Goal: Task Accomplishment & Management: Manage account settings

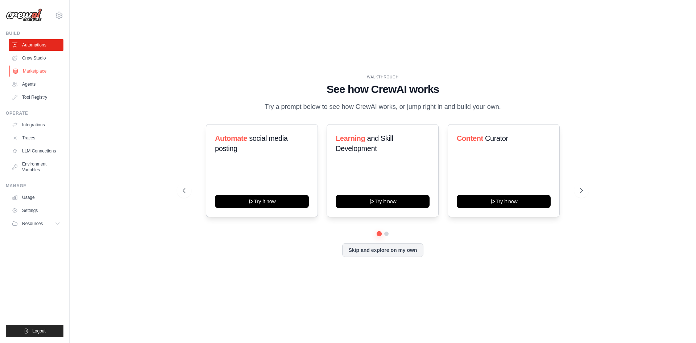
click at [37, 69] on link "Marketplace" at bounding box center [36, 71] width 55 height 12
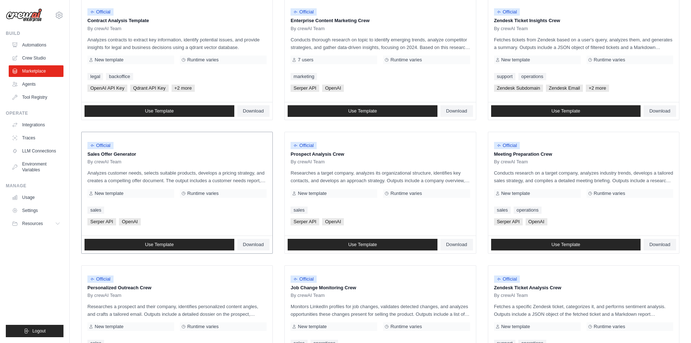
scroll to position [100, 0]
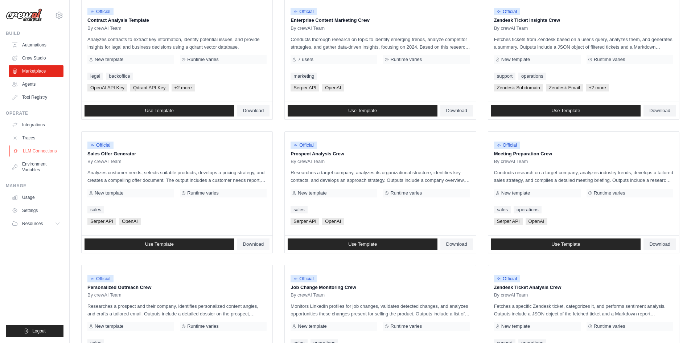
click at [33, 150] on link "LLM Connections" at bounding box center [36, 151] width 55 height 12
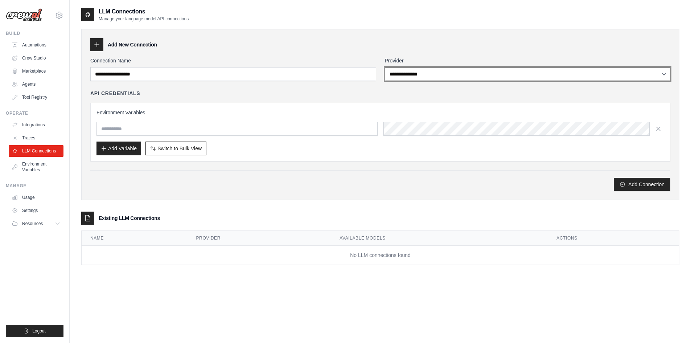
click at [463, 71] on select "**********" at bounding box center [528, 74] width 286 height 14
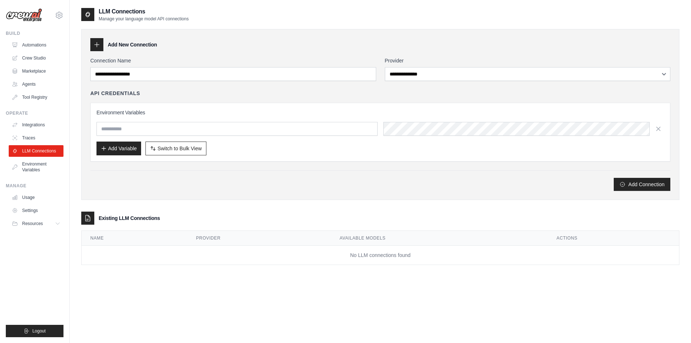
click at [345, 197] on div "**********" at bounding box center [380, 114] width 598 height 171
click at [43, 170] on link "Environment Variables" at bounding box center [36, 166] width 55 height 17
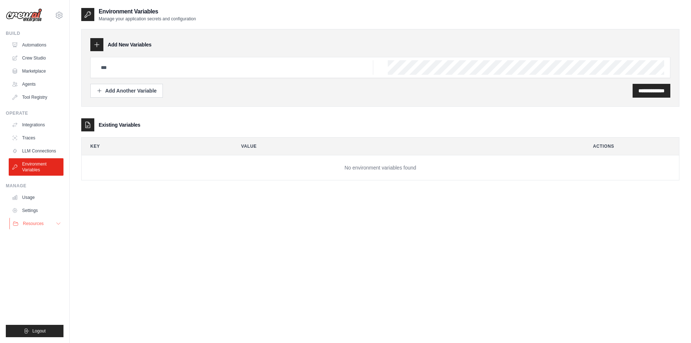
click at [47, 224] on button "Resources" at bounding box center [36, 224] width 55 height 12
click at [36, 98] on link "Tool Registry" at bounding box center [36, 97] width 55 height 12
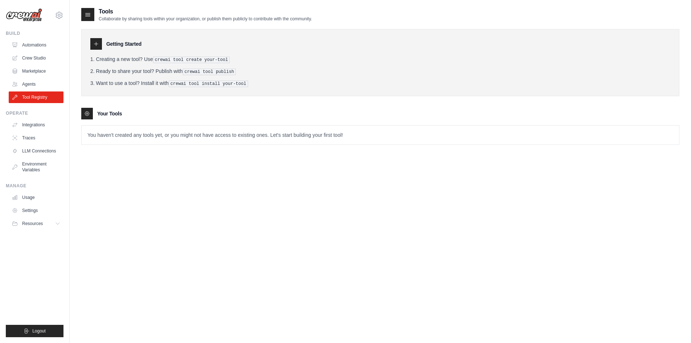
click at [227, 138] on p "You haven't created any tools yet, or you might not have access to existing one…" at bounding box center [380, 134] width 597 height 19
click at [295, 135] on p "You haven't created any tools yet, or you might not have access to existing one…" at bounding box center [380, 134] width 597 height 19
click at [168, 62] on pre "crewai tool create your-tool" at bounding box center [191, 60] width 77 height 7
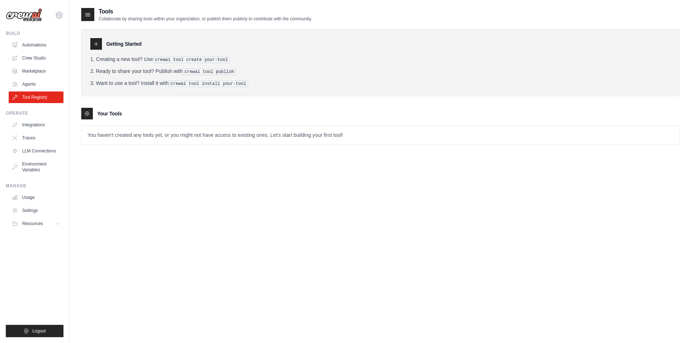
click at [231, 71] on pre "crewai tool publish" at bounding box center [209, 72] width 53 height 7
click at [214, 84] on pre "crewai tool install your-tool" at bounding box center [208, 84] width 79 height 7
click at [233, 82] on pre "crewai tool install your-tool" at bounding box center [208, 84] width 79 height 7
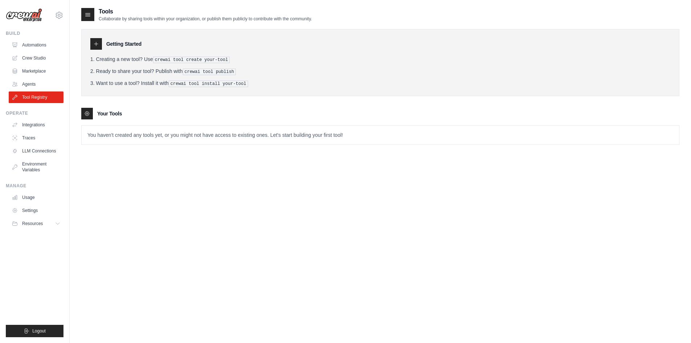
click at [243, 83] on li "Want to use a tool? Install it with crewai tool install your-tool" at bounding box center [380, 83] width 580 height 8
drag, startPoint x: 220, startPoint y: 84, endPoint x: 249, endPoint y: 87, distance: 28.8
click at [249, 87] on div "Getting Started Creating a new tool? Use crewai tool create your-tool Ready to …" at bounding box center [380, 62] width 598 height 67
click at [212, 27] on div "Getting Started Creating a new tool? Use crewai tool create your-tool Ready to …" at bounding box center [380, 83] width 598 height 123
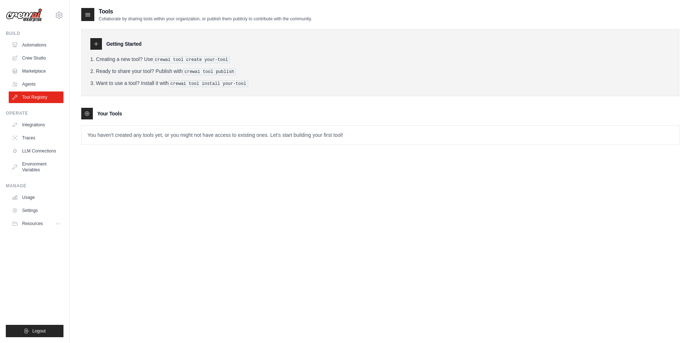
click at [235, 74] on ol "Creating a new tool? Use crewai tool create your-tool Ready to share your tool?…" at bounding box center [380, 71] width 580 height 32
click at [96, 45] on icon at bounding box center [96, 44] width 4 height 4
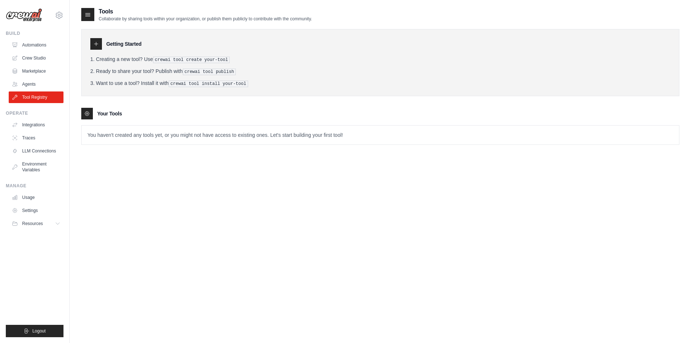
click at [163, 69] on li "Ready to share your tool? Publish with crewai tool publish" at bounding box center [380, 71] width 580 height 8
click at [31, 84] on link "Agents" at bounding box center [36, 84] width 55 height 12
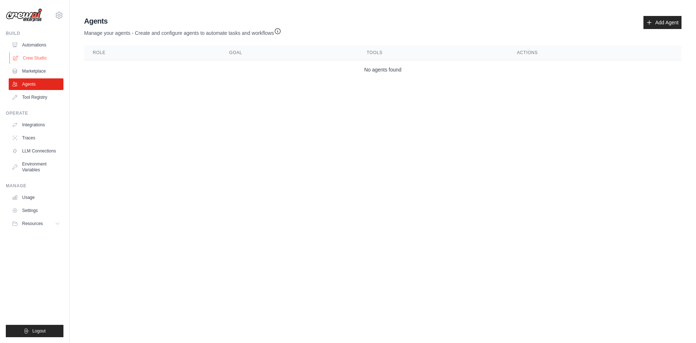
click at [37, 58] on link "Crew Studio" at bounding box center [36, 58] width 55 height 12
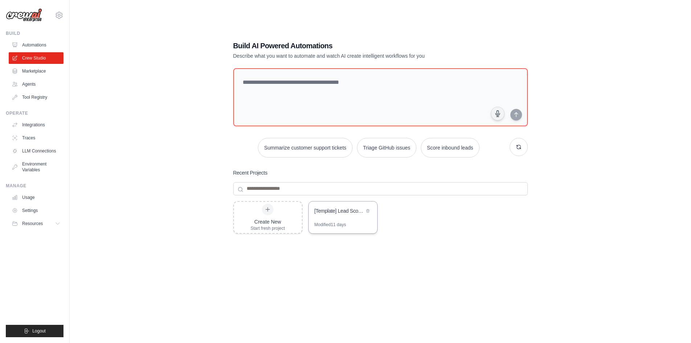
click at [353, 220] on div "[Template] Lead Scoring and Strategy Crew" at bounding box center [343, 211] width 69 height 20
click at [33, 83] on link "Agents" at bounding box center [36, 84] width 55 height 12
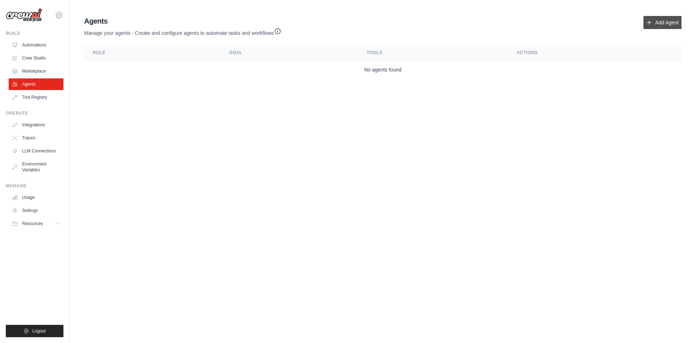
click at [649, 18] on link "Add Agent" at bounding box center [663, 22] width 38 height 13
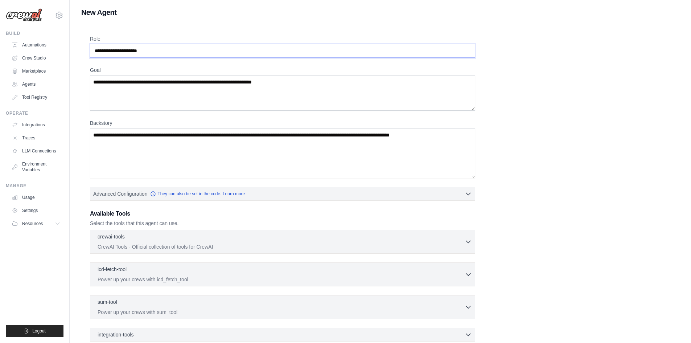
drag, startPoint x: 160, startPoint y: 52, endPoint x: 85, endPoint y: 46, distance: 74.9
click at [85, 46] on div "Role Goal Backstory Advanced Configuration They can also be set in the code. Le…" at bounding box center [380, 218] width 598 height 392
click at [61, 20] on div "rupam367ro@gmail.com Settings" at bounding box center [35, 11] width 58 height 23
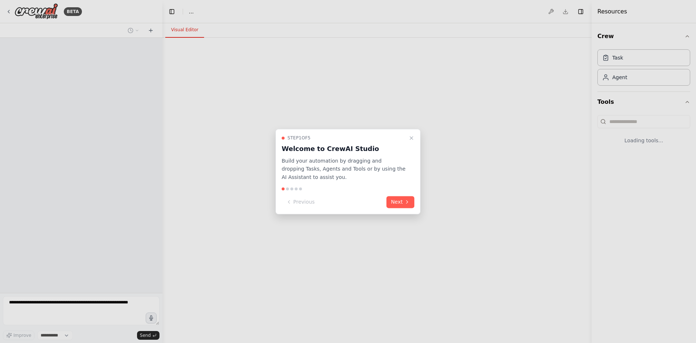
select select "****"
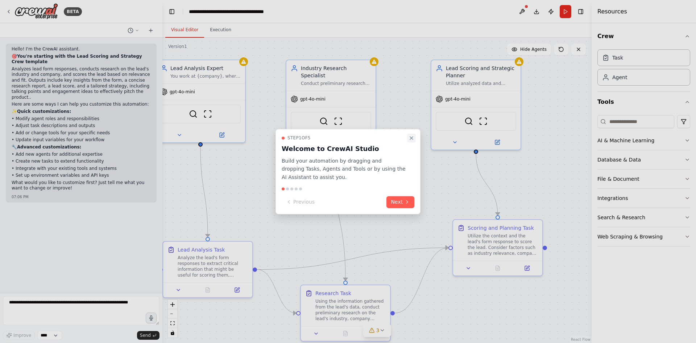
click at [411, 139] on icon "Close walkthrough" at bounding box center [411, 137] width 3 height 3
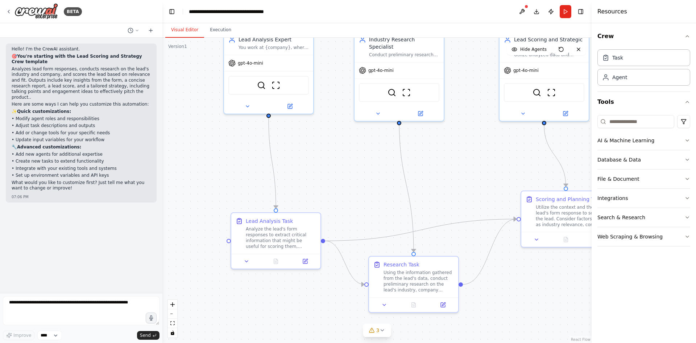
drag, startPoint x: 417, startPoint y: 186, endPoint x: 486, endPoint y: 158, distance: 73.9
click at [486, 158] on div ".deletable-edge-delete-btn { width: 20px; height: 20px; border: 0px solid #ffff…" at bounding box center [376, 190] width 429 height 305
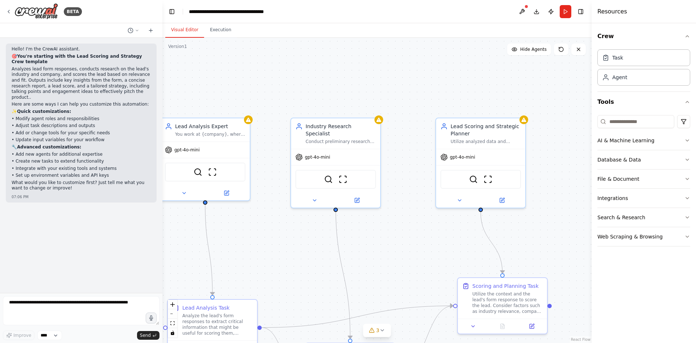
drag, startPoint x: 358, startPoint y: 197, endPoint x: 267, endPoint y: 272, distance: 117.4
click at [267, 272] on div ".deletable-edge-delete-btn { width: 20px; height: 20px; border: 0px solid #ffff…" at bounding box center [376, 190] width 429 height 305
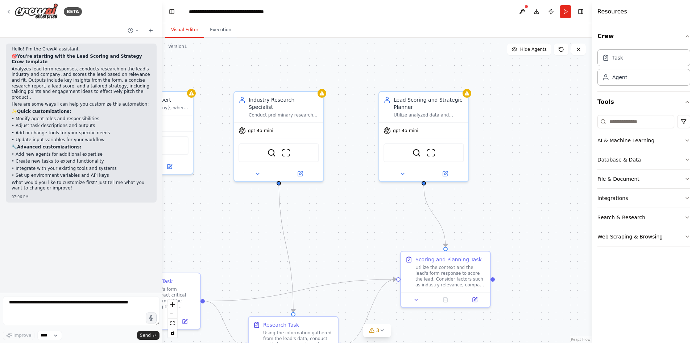
drag, startPoint x: 348, startPoint y: 271, endPoint x: 273, endPoint y: 236, distance: 82.9
click at [273, 236] on div ".deletable-edge-delete-btn { width: 20px; height: 20px; border: 0px solid #ffff…" at bounding box center [376, 190] width 429 height 305
